Goal: Transaction & Acquisition: Purchase product/service

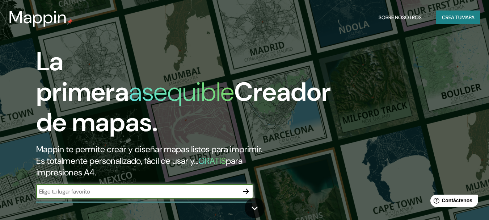
click at [78, 190] on input "text" at bounding box center [137, 191] width 203 height 8
type input "TULUM."
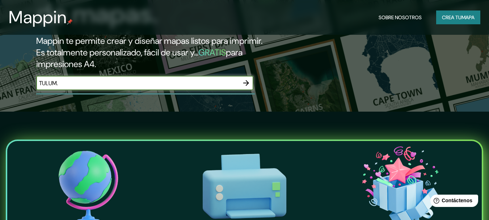
scroll to position [36, 0]
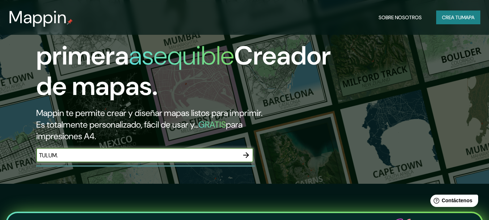
click at [247, 153] on icon "button" at bounding box center [246, 154] width 9 height 9
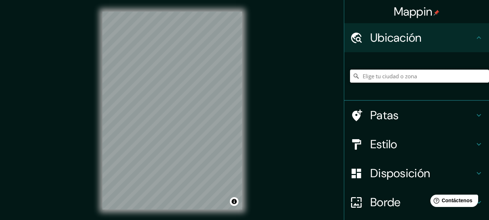
click at [385, 77] on input "Elige tu ciudad o zona" at bounding box center [419, 75] width 139 height 13
click at [379, 72] on input "Elige tu ciudad o zona" at bounding box center [419, 75] width 139 height 13
click at [414, 118] on h4 "Patas" at bounding box center [422, 115] width 104 height 14
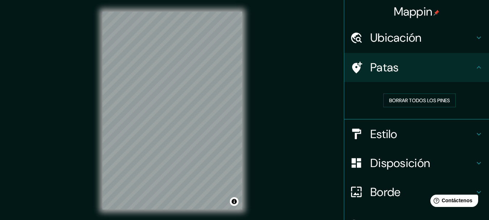
click at [370, 129] on font "Estilo" at bounding box center [383, 133] width 27 height 15
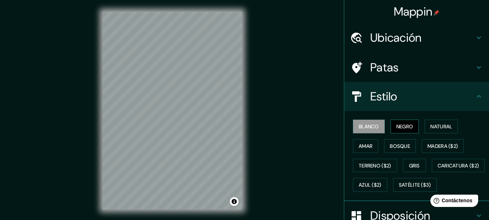
click at [396, 124] on font "Negro" at bounding box center [404, 126] width 17 height 7
click at [436, 126] on font "Natural" at bounding box center [441, 126] width 22 height 7
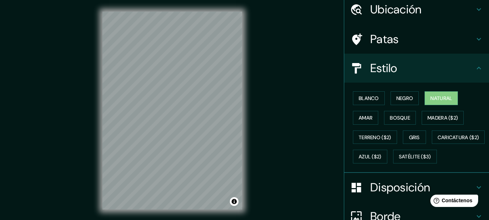
scroll to position [36, 0]
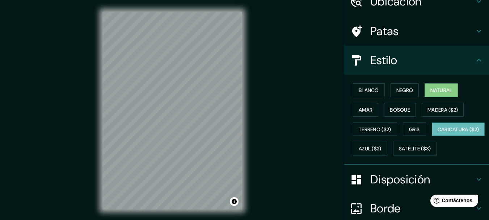
click at [437, 132] on font "Caricatura ($2)" at bounding box center [458, 129] width 42 height 7
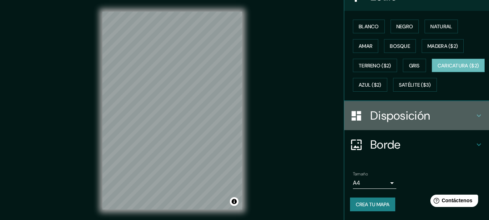
click at [416, 117] on font "Disposición" at bounding box center [400, 115] width 60 height 15
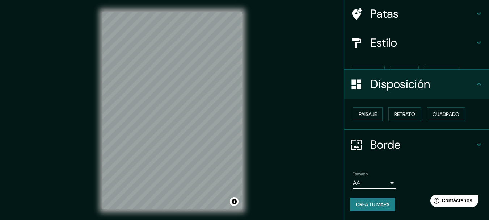
scroll to position [41, 0]
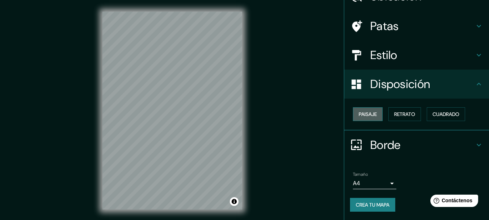
click at [368, 115] on font "Paisaje" at bounding box center [367, 114] width 18 height 7
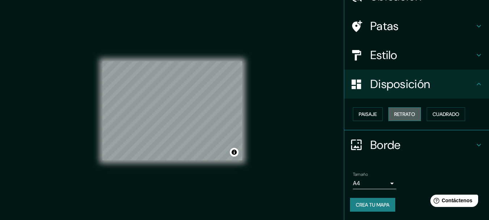
click at [398, 115] on font "Retrato" at bounding box center [404, 114] width 21 height 7
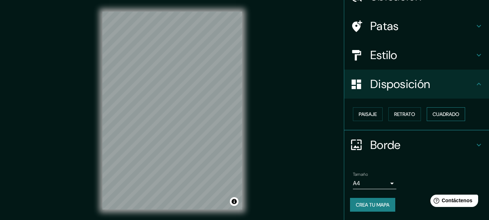
click at [434, 112] on font "Cuadrado" at bounding box center [445, 114] width 27 height 7
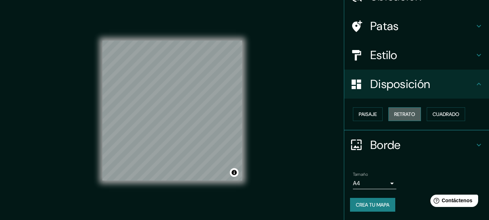
click at [388, 114] on button "Retrato" at bounding box center [404, 114] width 33 height 14
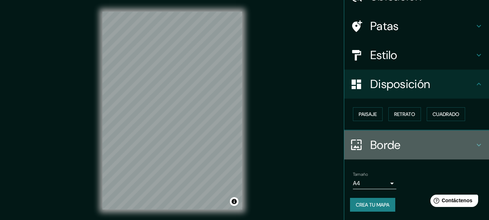
click at [381, 147] on font "Borde" at bounding box center [385, 144] width 30 height 15
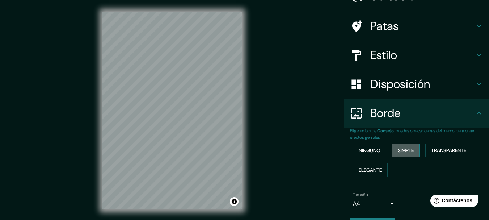
click at [398, 148] on font "Simple" at bounding box center [406, 150] width 16 height 7
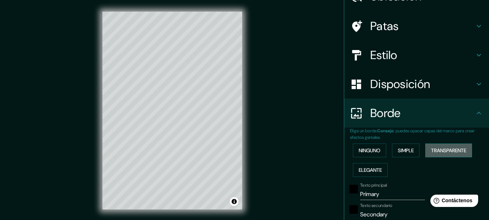
click at [433, 148] on font "Transparente" at bounding box center [448, 150] width 35 height 7
click at [360, 168] on font "Elegante" at bounding box center [369, 169] width 23 height 7
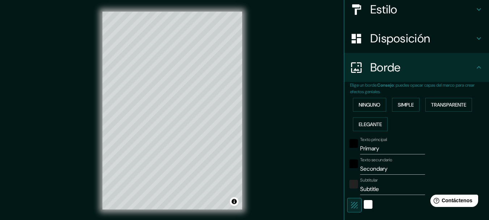
scroll to position [51, 0]
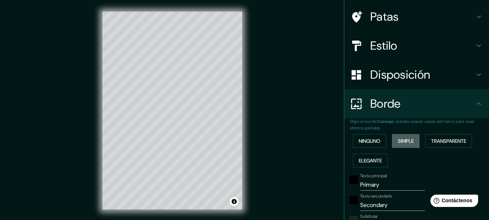
click at [398, 144] on font "Simple" at bounding box center [406, 140] width 16 height 7
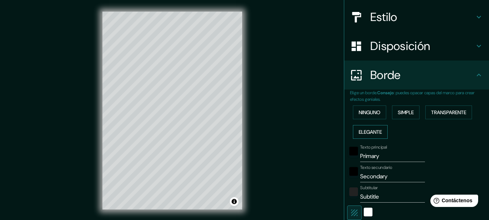
scroll to position [123, 0]
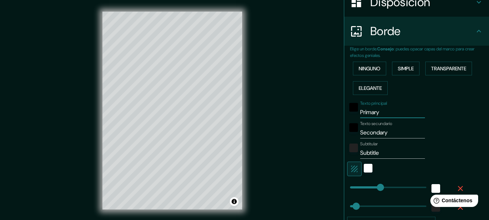
drag, startPoint x: 387, startPoint y: 108, endPoint x: 349, endPoint y: 114, distance: 38.8
click at [349, 114] on div "Texto principal Primary" at bounding box center [406, 109] width 119 height 17
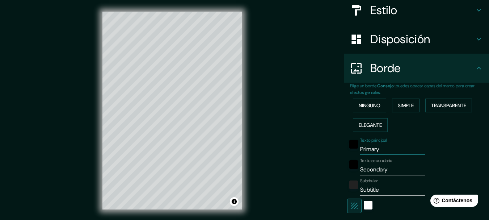
scroll to position [85, 0]
click at [374, 108] on font "Ninguno" at bounding box center [369, 106] width 22 height 7
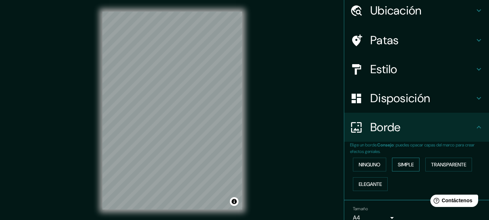
scroll to position [0, 0]
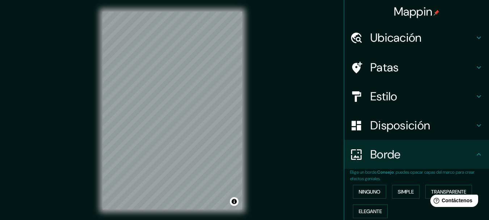
drag, startPoint x: 399, startPoint y: 39, endPoint x: 393, endPoint y: 43, distance: 7.1
click at [398, 39] on font "Ubicación" at bounding box center [395, 37] width 51 height 15
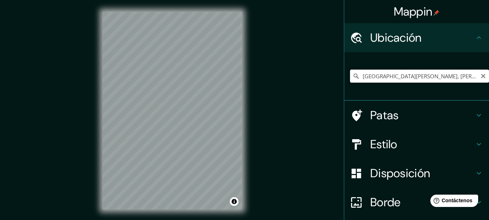
click at [389, 81] on input "[GEOGRAPHIC_DATA][PERSON_NAME], [PERSON_NAME][GEOGRAPHIC_DATA], [GEOGRAPHIC_DAT…" at bounding box center [419, 75] width 139 height 13
drag, startPoint x: 458, startPoint y: 77, endPoint x: 269, endPoint y: 92, distance: 189.3
click at [269, 92] on div "Mappin Ubicación [GEOGRAPHIC_DATA][PERSON_NAME], [PERSON_NAME][GEOGRAPHIC_DATA]…" at bounding box center [244, 116] width 489 height 232
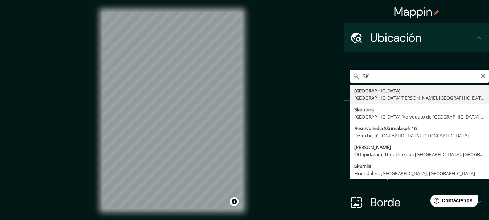
type input "S"
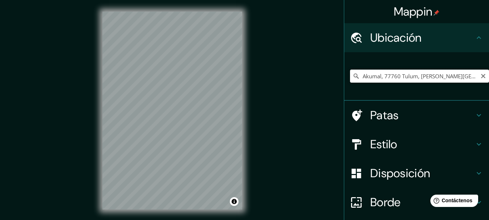
click at [394, 76] on input "Akumal, 77760 Tulum, [PERSON_NAME][GEOGRAPHIC_DATA], [GEOGRAPHIC_DATA]" at bounding box center [419, 75] width 139 height 13
click at [390, 73] on input "Akumal, 77760 Tulum, [PERSON_NAME][GEOGRAPHIC_DATA], [GEOGRAPHIC_DATA]" at bounding box center [419, 75] width 139 height 13
drag, startPoint x: 397, startPoint y: 75, endPoint x: 379, endPoint y: 76, distance: 17.7
click at [379, 76] on input "Akumal, 77760 Tulum, [PERSON_NAME][GEOGRAPHIC_DATA], [GEOGRAPHIC_DATA]" at bounding box center [419, 75] width 139 height 13
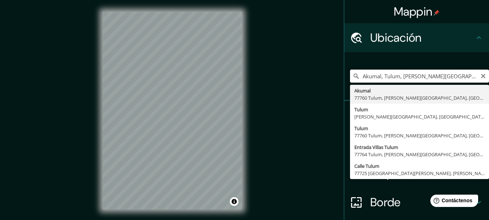
drag, startPoint x: 463, startPoint y: 75, endPoint x: 436, endPoint y: 76, distance: 27.1
click at [436, 76] on input "Akumal, Tulum, [PERSON_NAME][GEOGRAPHIC_DATA], [GEOGRAPHIC_DATA]" at bounding box center [419, 75] width 139 height 13
type input "Akumal, 77760 Tulum, [PERSON_NAME][GEOGRAPHIC_DATA], [GEOGRAPHIC_DATA]"
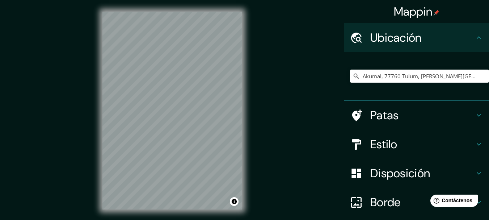
click at [375, 106] on div "Patas" at bounding box center [416, 115] width 145 height 29
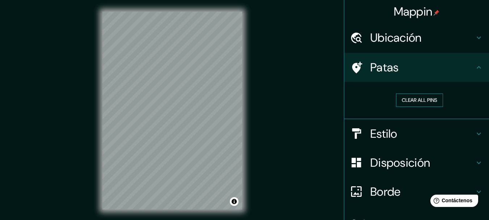
click at [411, 97] on button "Clear all pins" at bounding box center [419, 99] width 47 height 13
click at [411, 98] on button "Clear all pins" at bounding box center [419, 99] width 47 height 13
click at [402, 98] on button "Clear all pins" at bounding box center [419, 99] width 47 height 13
click at [204, 74] on div "Mappin Ubicación Akumal, [GEOGRAPHIC_DATA][PERSON_NAME] [GEOGRAPHIC_DATA], [PER…" at bounding box center [244, 116] width 489 height 232
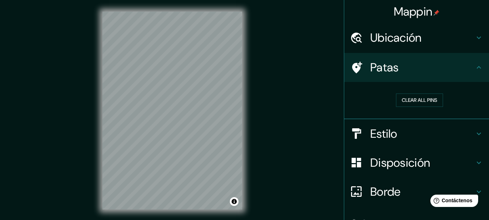
click at [69, 104] on div "Mappin Ubicación Akumal, [GEOGRAPHIC_DATA][PERSON_NAME] [GEOGRAPHIC_DATA], [PER…" at bounding box center [244, 116] width 489 height 232
click at [377, 128] on font "Estilo" at bounding box center [383, 133] width 27 height 15
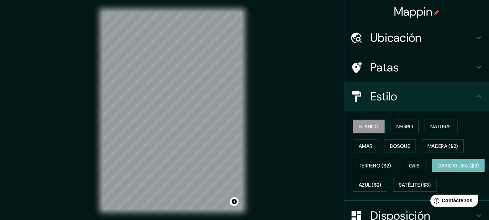
click at [358, 128] on font "Blanco" at bounding box center [368, 126] width 20 height 7
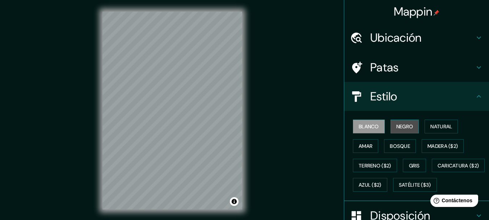
click at [403, 127] on font "Negro" at bounding box center [404, 126] width 17 height 7
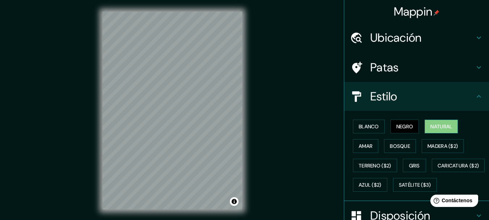
click at [425, 123] on button "Natural" at bounding box center [440, 126] width 33 height 14
click at [366, 148] on font "Amar" at bounding box center [365, 146] width 14 height 7
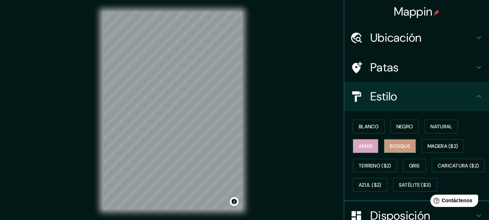
click at [394, 143] on font "Bosque" at bounding box center [400, 146] width 20 height 7
click at [440, 146] on font "Madera ($2)" at bounding box center [442, 146] width 30 height 7
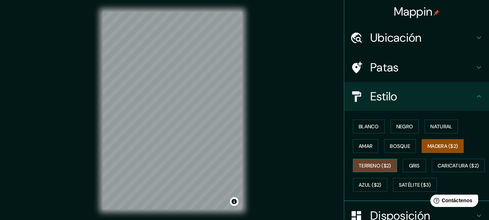
click at [370, 161] on font "Terreno ($2)" at bounding box center [374, 165] width 33 height 9
click at [411, 165] on font "Gris" at bounding box center [414, 165] width 11 height 7
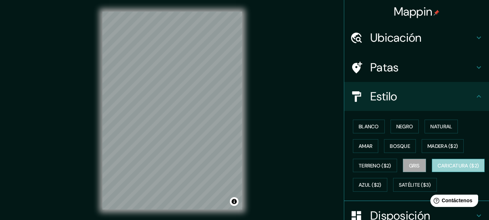
click at [437, 169] on font "Caricatura ($2)" at bounding box center [458, 165] width 42 height 7
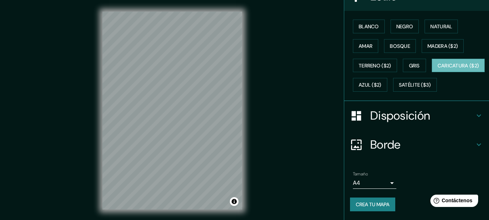
click at [376, 106] on div "Disposición" at bounding box center [416, 115] width 145 height 29
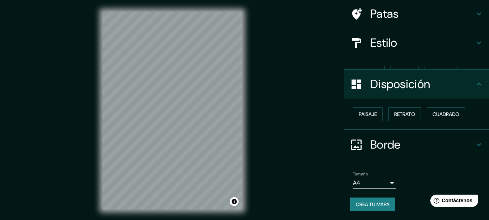
scroll to position [41, 0]
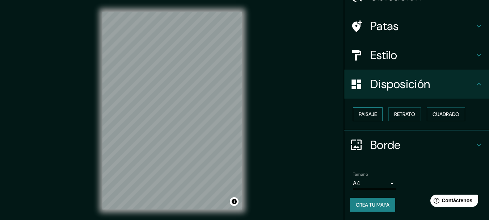
click at [365, 112] on font "Paisaje" at bounding box center [367, 114] width 18 height 7
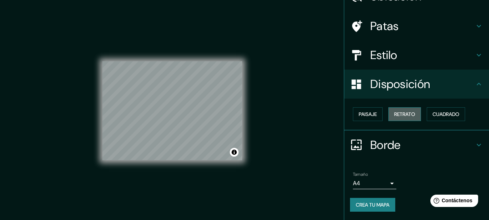
click at [407, 115] on font "Retrato" at bounding box center [404, 114] width 21 height 7
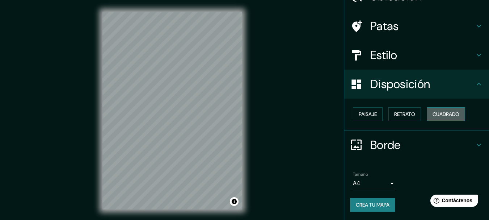
click at [432, 112] on font "Cuadrado" at bounding box center [445, 114] width 27 height 7
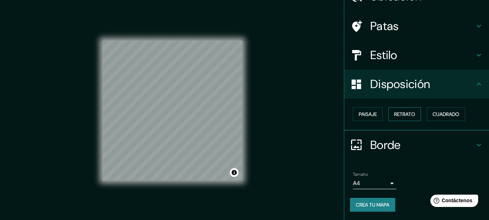
click at [395, 113] on font "Retrato" at bounding box center [404, 114] width 21 height 7
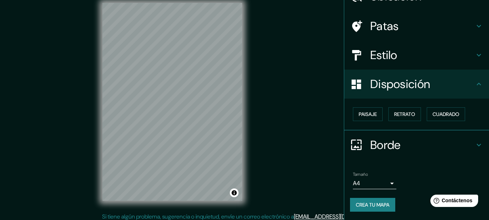
scroll to position [13, 0]
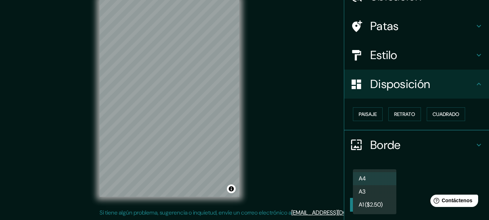
click at [381, 183] on body "Mappin Ubicación Akumal, [GEOGRAPHIC_DATA][PERSON_NAME] [GEOGRAPHIC_DATA], [PER…" at bounding box center [244, 97] width 489 height 220
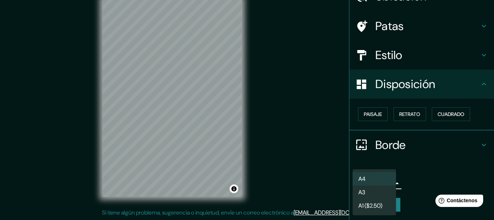
click at [368, 195] on li "A3" at bounding box center [374, 191] width 43 height 13
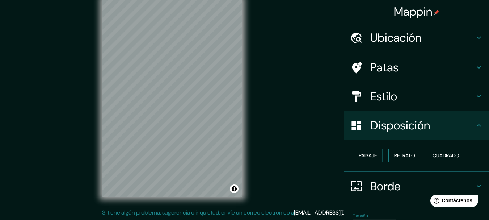
scroll to position [41, 0]
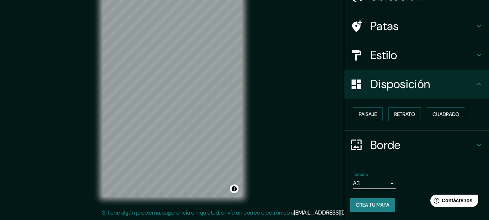
click at [436, 143] on h4 "Borde" at bounding box center [422, 144] width 104 height 14
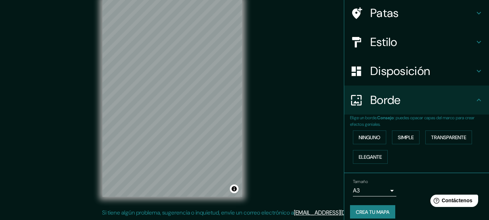
scroll to position [61, 0]
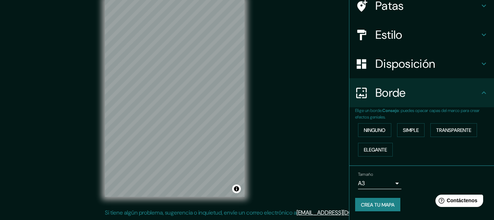
click at [379, 180] on body "Mappin Ubicación Akumal, [GEOGRAPHIC_DATA][PERSON_NAME] [GEOGRAPHIC_DATA], [PER…" at bounding box center [247, 97] width 494 height 220
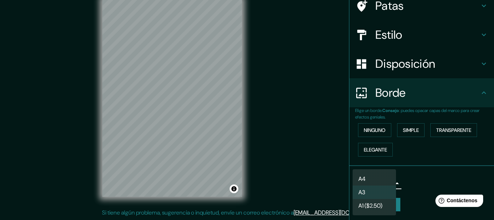
click at [371, 173] on li "A4" at bounding box center [374, 178] width 43 height 13
type input "single"
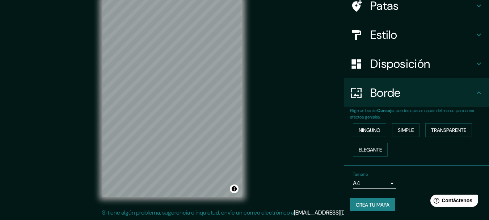
click at [383, 62] on font "Disposición" at bounding box center [400, 63] width 60 height 15
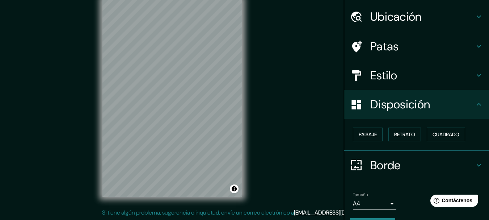
scroll to position [41, 0]
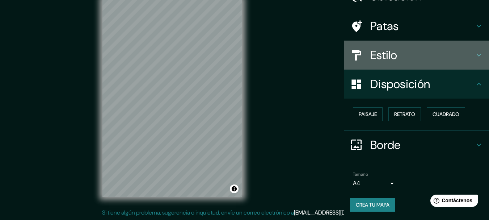
click at [370, 59] on font "Estilo" at bounding box center [383, 54] width 27 height 15
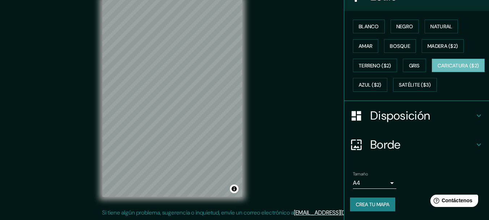
scroll to position [119, 0]
click at [385, 144] on font "Borde" at bounding box center [385, 144] width 30 height 15
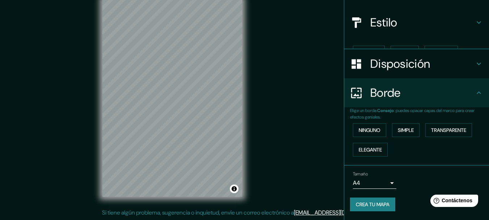
scroll to position [61, 0]
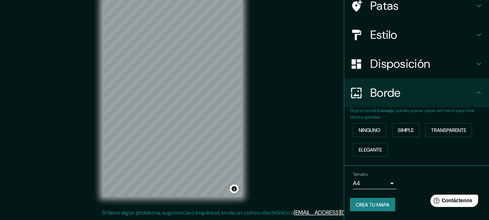
click at [365, 201] on font "Crea tu mapa" at bounding box center [373, 204] width 34 height 7
click at [361, 200] on div "Crea tu mapa" at bounding box center [416, 204] width 133 height 14
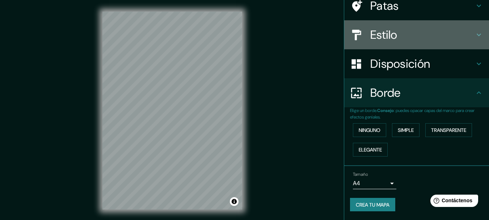
click at [382, 37] on font "Estilo" at bounding box center [383, 34] width 27 height 15
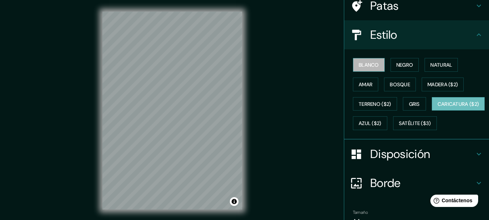
click at [374, 66] on button "Blanco" at bounding box center [369, 65] width 32 height 14
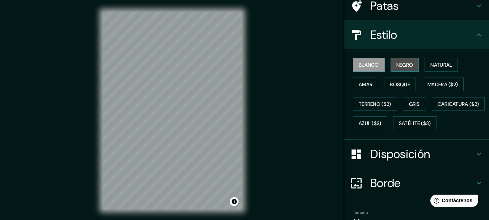
click at [401, 65] on font "Negro" at bounding box center [404, 64] width 17 height 7
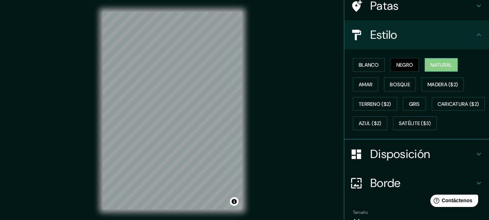
click at [433, 68] on font "Natural" at bounding box center [441, 64] width 22 height 9
click at [407, 68] on font "Negro" at bounding box center [404, 64] width 17 height 7
click at [442, 63] on font "Natural" at bounding box center [441, 64] width 22 height 7
click at [439, 66] on font "Natural" at bounding box center [441, 64] width 22 height 7
drag, startPoint x: 362, startPoint y: 81, endPoint x: 383, endPoint y: 72, distance: 22.8
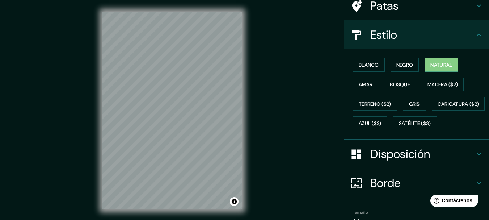
click at [363, 81] on font "Amar" at bounding box center [365, 84] width 14 height 7
click at [424, 64] on button "Natural" at bounding box center [440, 65] width 33 height 14
click at [363, 88] on font "Amar" at bounding box center [365, 84] width 14 height 9
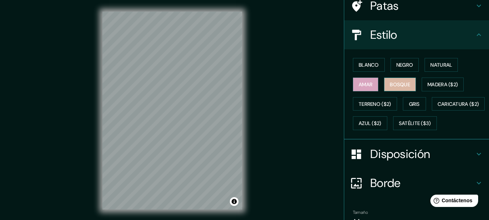
click at [398, 85] on font "Bosque" at bounding box center [400, 84] width 20 height 7
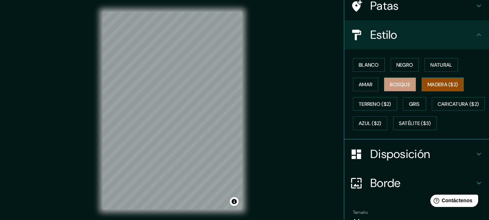
click at [436, 85] on font "Madera ($2)" at bounding box center [442, 84] width 30 height 7
click at [371, 103] on font "Terreno ($2)" at bounding box center [374, 104] width 33 height 7
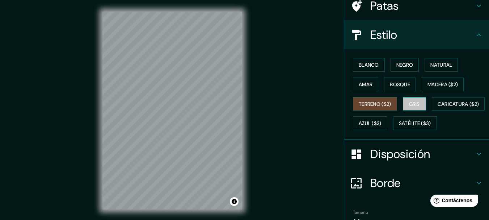
click at [403, 103] on button "Gris" at bounding box center [414, 104] width 23 height 14
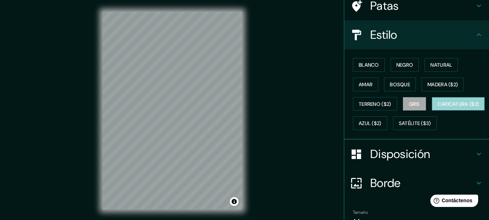
click at [437, 109] on font "Caricatura ($2)" at bounding box center [458, 103] width 42 height 9
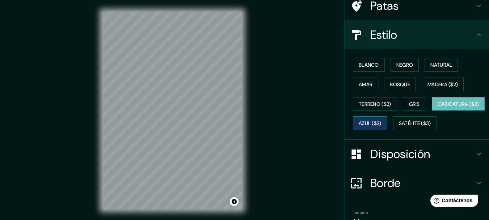
click at [381, 125] on font "Azul ($2)" at bounding box center [369, 123] width 23 height 7
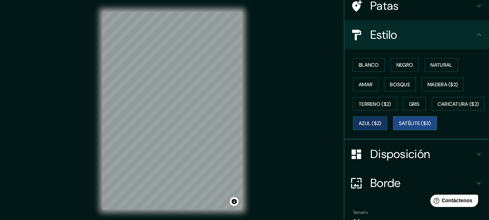
click at [399, 127] on font "Satélite ($3)" at bounding box center [415, 123] width 32 height 7
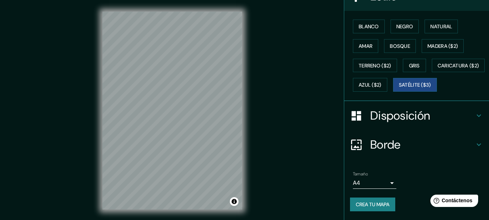
scroll to position [119, 0]
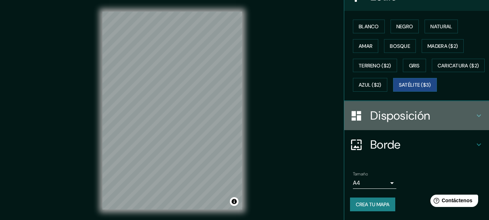
click at [388, 121] on font "Disposición" at bounding box center [400, 115] width 60 height 15
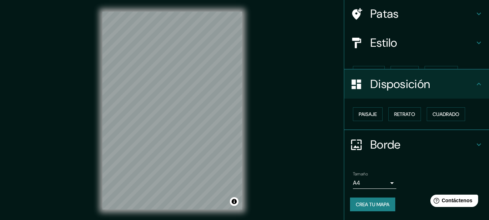
scroll to position [41, 0]
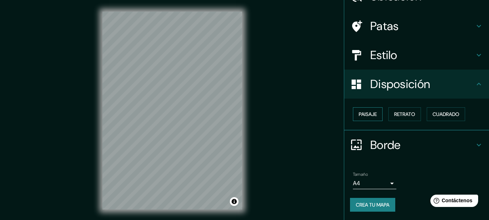
click at [368, 114] on font "Paisaje" at bounding box center [367, 114] width 18 height 7
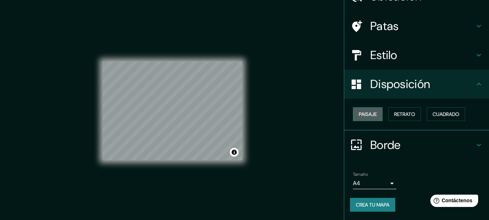
click at [368, 114] on font "Paisaje" at bounding box center [367, 114] width 18 height 7
click at [402, 114] on font "Retrato" at bounding box center [404, 114] width 21 height 7
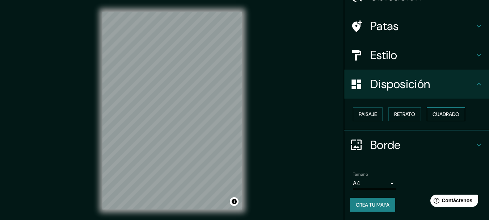
click at [443, 114] on font "Cuadrado" at bounding box center [445, 114] width 27 height 7
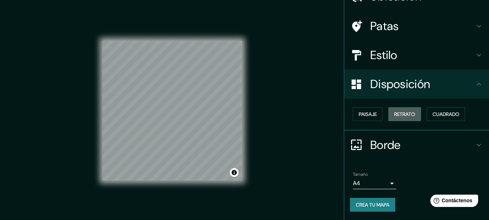
click at [404, 115] on font "Retrato" at bounding box center [404, 114] width 21 height 7
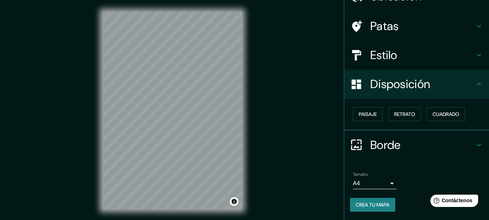
click at [377, 177] on div "Tamaño A4 single" at bounding box center [374, 179] width 43 height 17
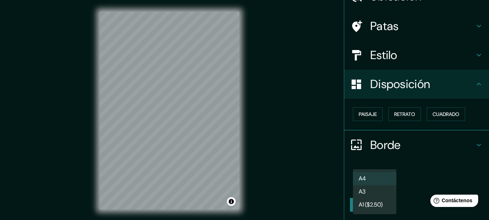
click at [381, 183] on body "Mappin Ubicación Akumal, [GEOGRAPHIC_DATA][PERSON_NAME] [GEOGRAPHIC_DATA], [PER…" at bounding box center [244, 110] width 489 height 220
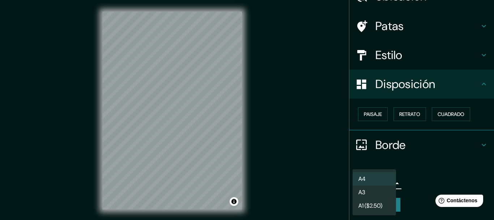
click at [416, 162] on div at bounding box center [247, 110] width 494 height 220
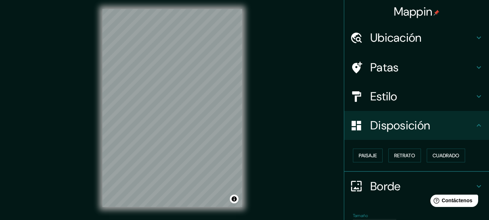
scroll to position [0, 0]
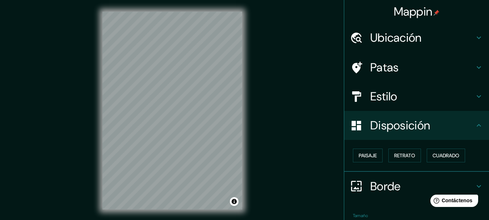
click at [284, 79] on div "Mappin Ubicación Akumal, [GEOGRAPHIC_DATA][PERSON_NAME] [GEOGRAPHIC_DATA], [PER…" at bounding box center [244, 116] width 489 height 232
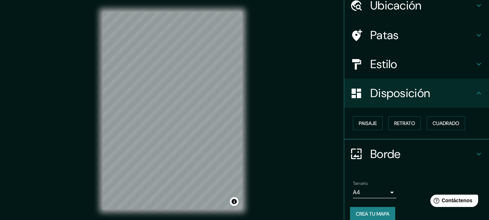
scroll to position [41, 0]
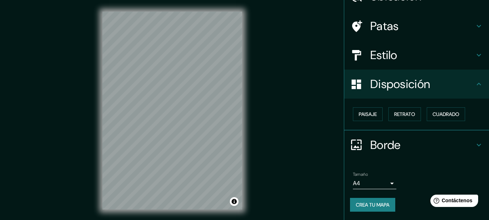
click at [378, 204] on font "Crea tu mapa" at bounding box center [373, 204] width 34 height 7
click at [465, 144] on h4 "Borde" at bounding box center [422, 144] width 104 height 14
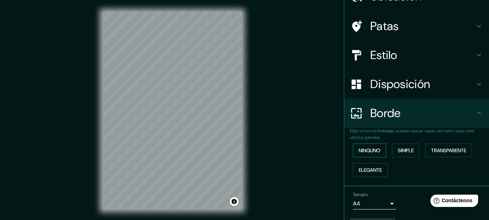
click at [368, 151] on font "Ninguno" at bounding box center [369, 150] width 22 height 7
click at [402, 151] on font "Simple" at bounding box center [406, 150] width 16 height 7
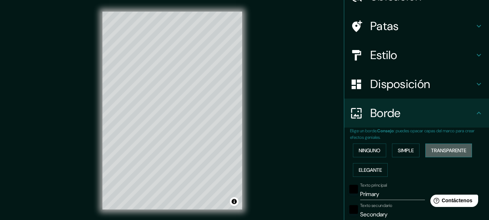
click at [433, 147] on font "Transparente" at bounding box center [448, 150] width 35 height 7
click at [376, 173] on font "Elegante" at bounding box center [369, 169] width 23 height 7
click at [366, 144] on button "Ninguno" at bounding box center [369, 150] width 33 height 14
